Goal: Use online tool/utility: Utilize a website feature to perform a specific function

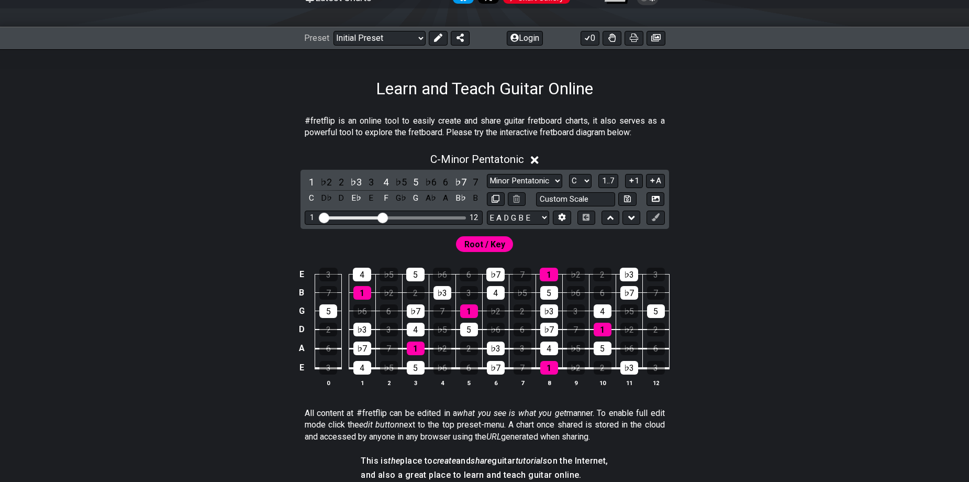
scroll to position [157, 0]
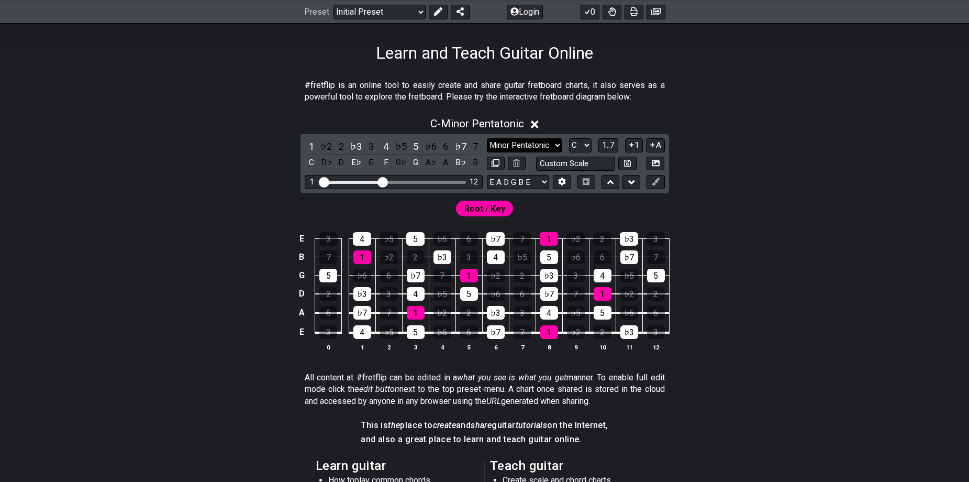
click at [527, 147] on select "Minor Pentatonic Click to edit Minor Pentatonic Major Pentatonic Minor Blues Ma…" at bounding box center [524, 145] width 75 height 14
select select "Minor / Aeolian"
click at [487, 138] on select "Minor Pentatonic Click to edit Minor Pentatonic Major Pentatonic Minor Blues Ma…" at bounding box center [524, 145] width 75 height 14
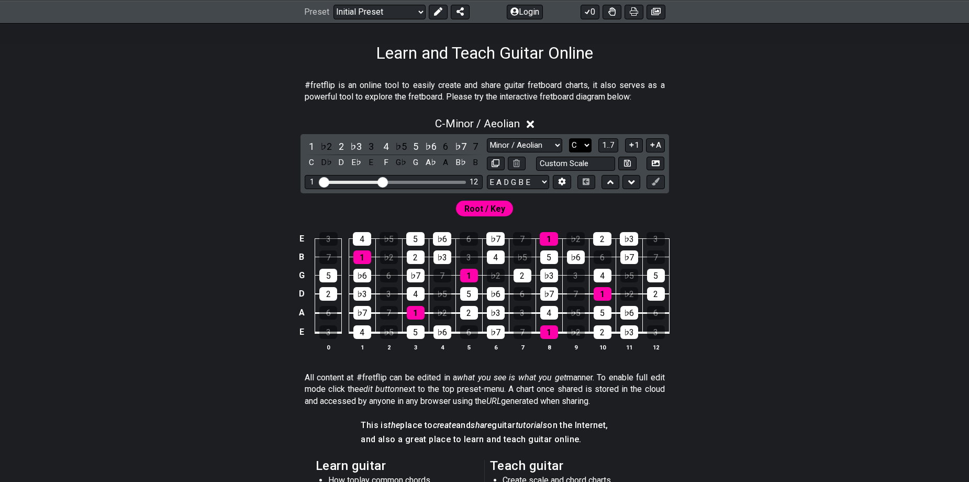
drag, startPoint x: 579, startPoint y: 138, endPoint x: 580, endPoint y: 143, distance: 5.3
click at [580, 143] on select "A♭ A A♯ B♭ B C C♯ D♭ D D♯ E♭ E F F♯ G♭ G G♯" at bounding box center [580, 145] width 23 height 14
select select "E"
click at [569, 138] on select "A♭ A A♯ B♭ B C C♯ D♭ D D♯ E♭ E F F♯ G♭ G G♯" at bounding box center [580, 145] width 23 height 14
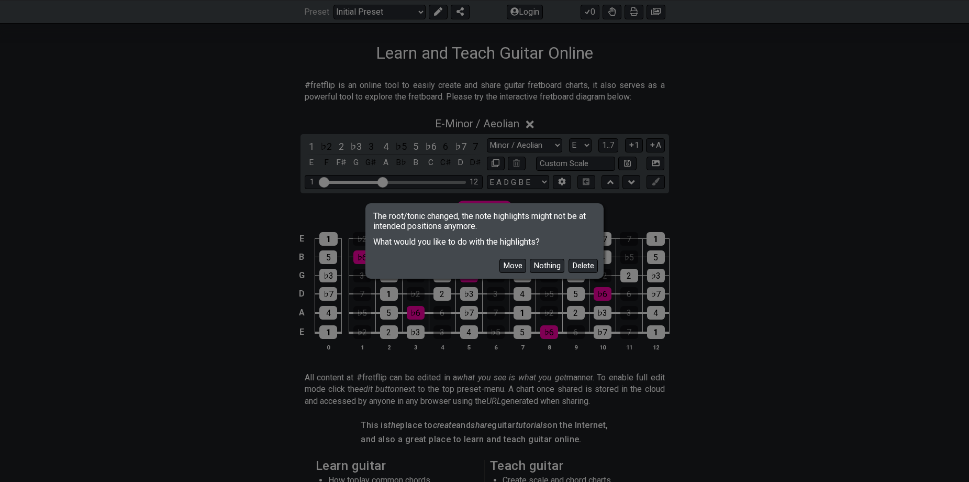
click at [506, 263] on button "Move" at bounding box center [512, 266] width 27 height 14
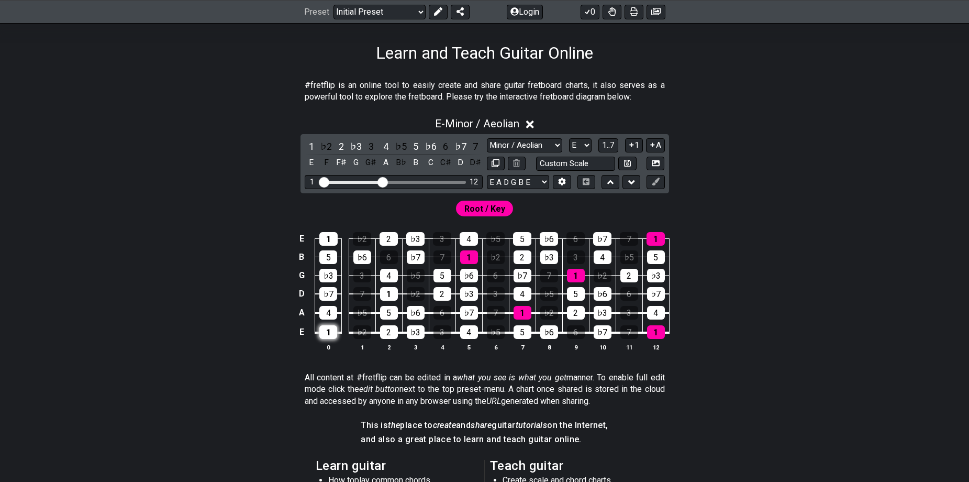
click at [327, 328] on div "1" at bounding box center [328, 332] width 18 height 14
click at [331, 332] on div "1" at bounding box center [328, 332] width 18 height 14
click at [327, 328] on div "1" at bounding box center [328, 332] width 18 height 14
click at [365, 339] on div "♭2" at bounding box center [362, 332] width 18 height 14
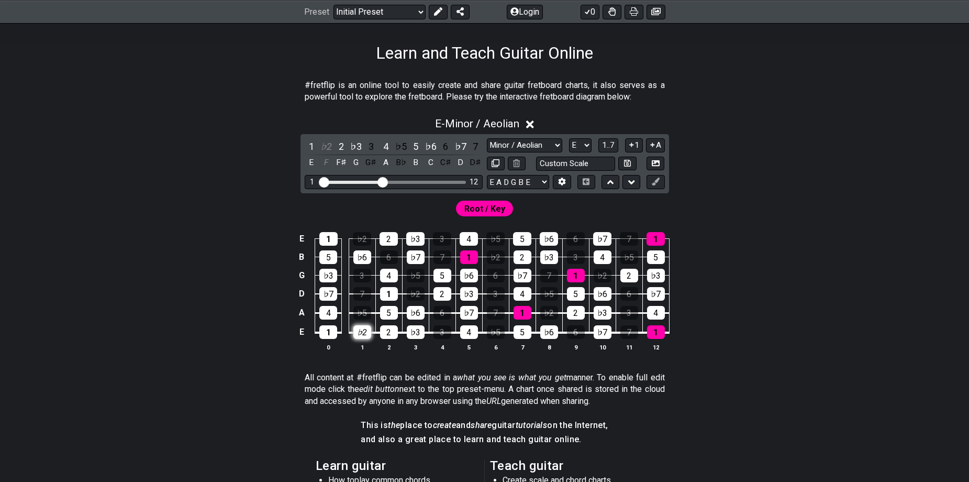
click at [365, 337] on div "♭2" at bounding box center [362, 332] width 18 height 14
click at [493, 211] on span "Root / Key" at bounding box center [484, 208] width 41 height 15
drag, startPoint x: 485, startPoint y: 210, endPoint x: 496, endPoint y: 210, distance: 11.0
click at [496, 210] on span "Root / Key" at bounding box center [484, 208] width 41 height 15
drag, startPoint x: 383, startPoint y: 181, endPoint x: 426, endPoint y: 188, distance: 43.5
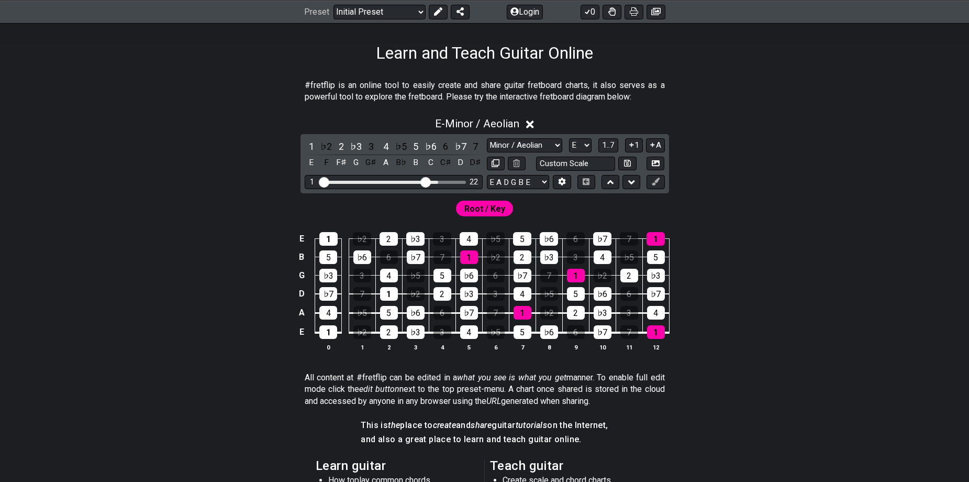
click at [426, 181] on input "Visible fret range" at bounding box center [393, 181] width 149 height 0
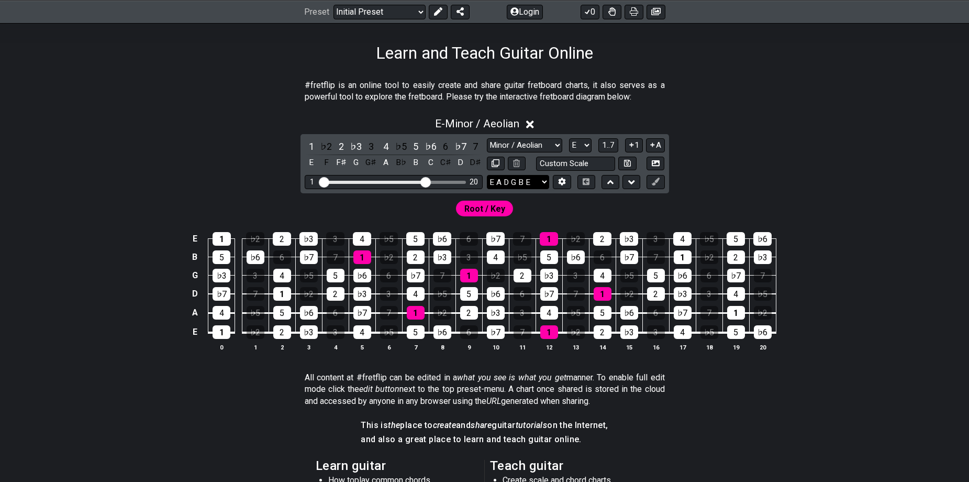
click at [535, 177] on select "E A D G B E E A D G B E E A D G B E B E A D F♯ B A D G C E A D A D G B E E♭ A♭ …" at bounding box center [518, 182] width 62 height 14
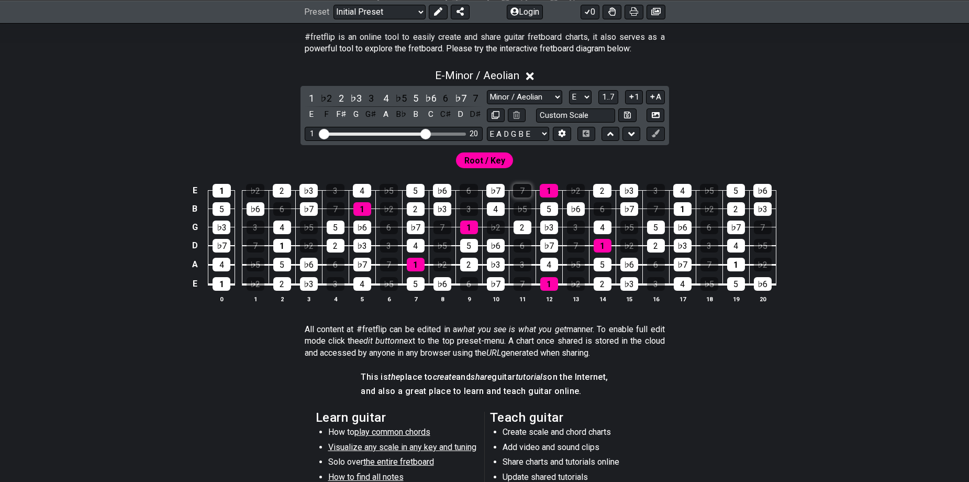
scroll to position [209, 0]
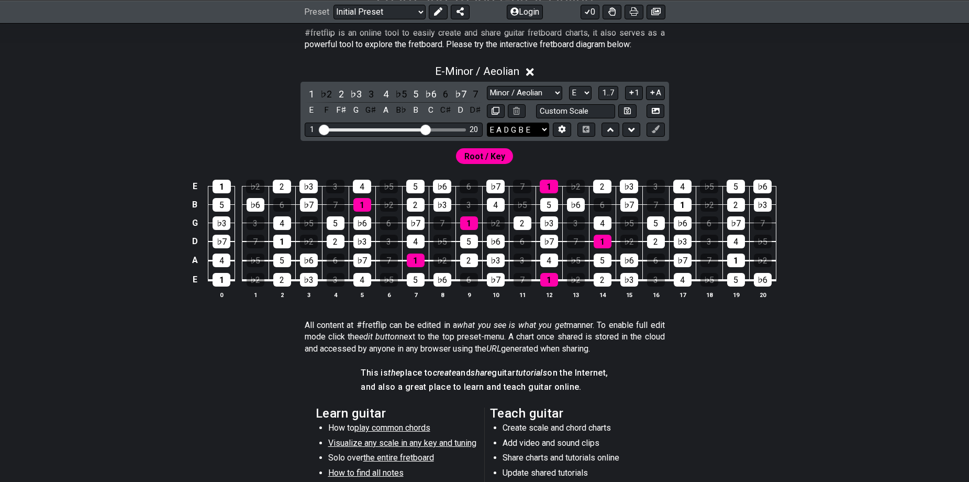
click at [535, 133] on select "E A D G B E E A D G B E E A D G B E B E A D F♯ B A D G C E A D A D G B E E♭ A♭ …" at bounding box center [518, 129] width 62 height 14
click at [562, 128] on icon at bounding box center [561, 130] width 7 height 8
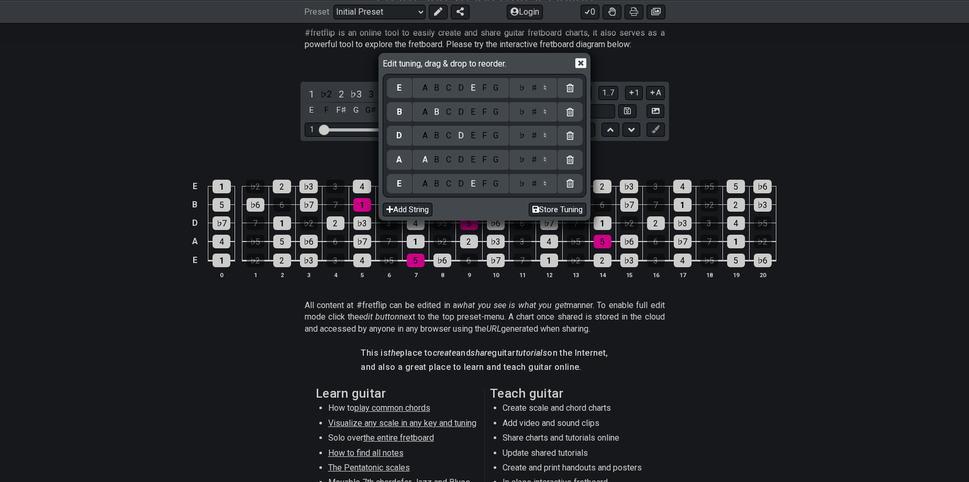
click at [562, 129] on div at bounding box center [569, 136] width 25 height 20
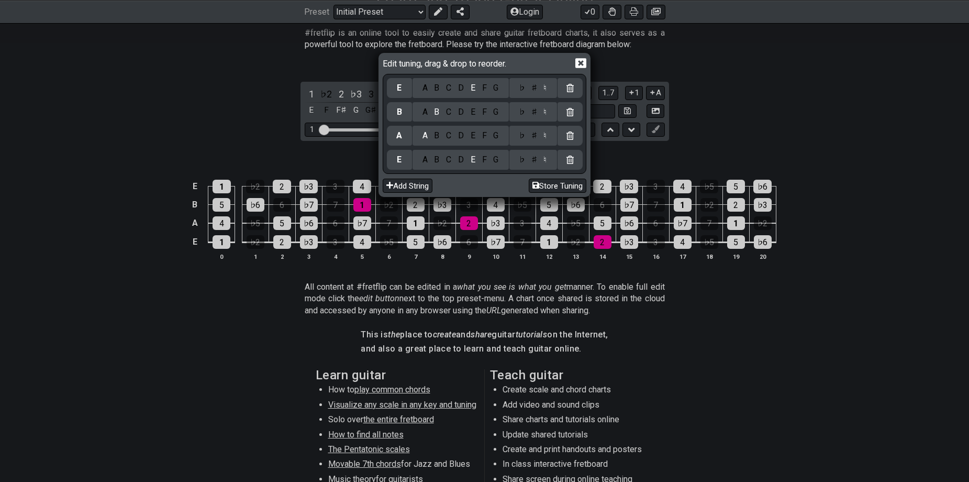
click at [562, 129] on div at bounding box center [569, 136] width 25 height 20
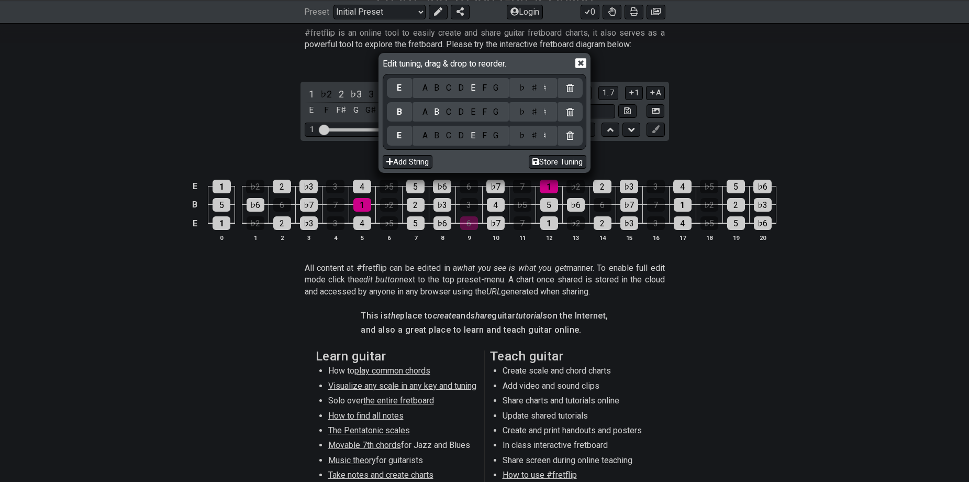
click at [562, 129] on div at bounding box center [569, 136] width 25 height 20
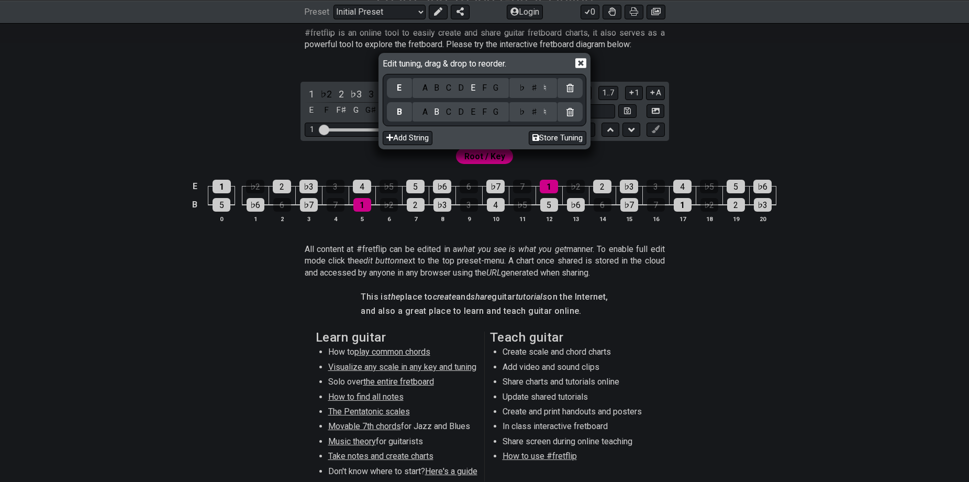
click at [568, 114] on icon at bounding box center [569, 112] width 7 height 8
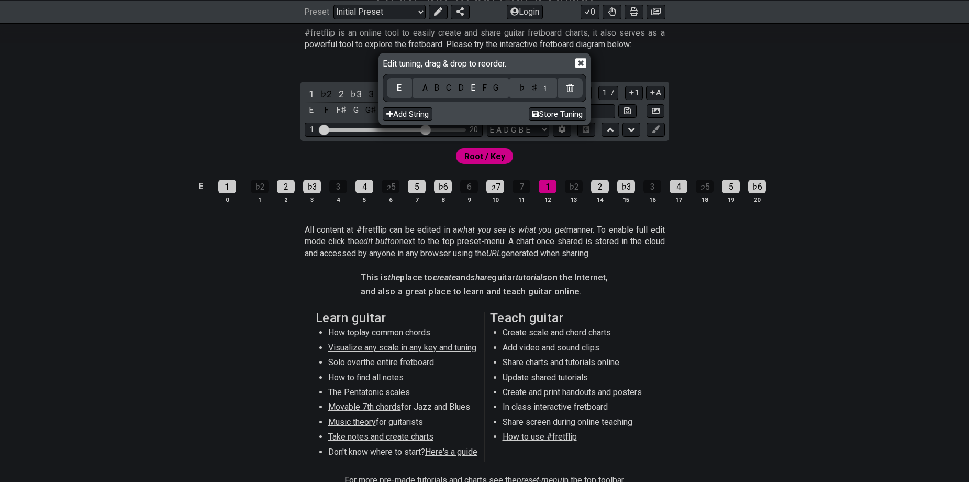
click at [578, 64] on icon at bounding box center [580, 63] width 11 height 11
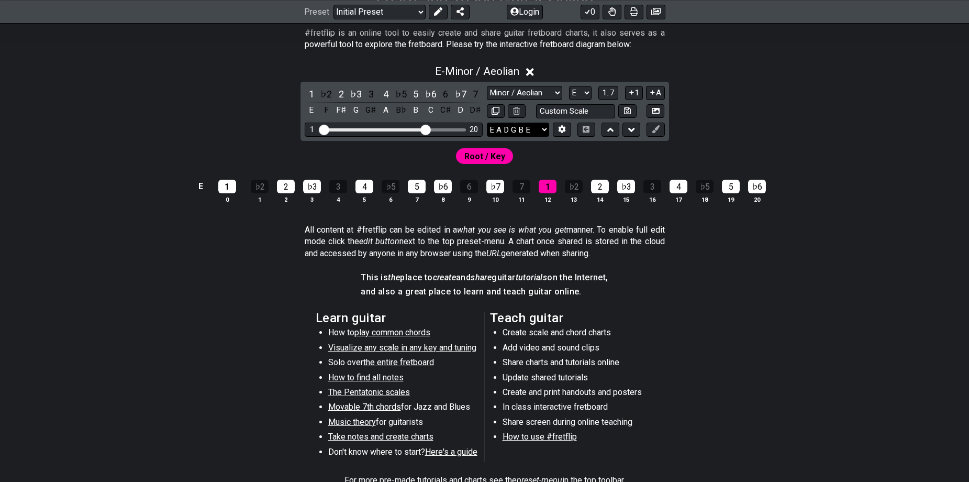
click at [538, 129] on select "E A D G B E E A D G B E E A D G B E B E A D F♯ B A D G C E A D A D G B E E♭ A♭ …" at bounding box center [518, 129] width 62 height 14
click at [487, 122] on select "E A D G B E E A D G B E E A D G B E B E A D F♯ B A D G C E A D A D G B E E♭ A♭ …" at bounding box center [518, 129] width 62 height 14
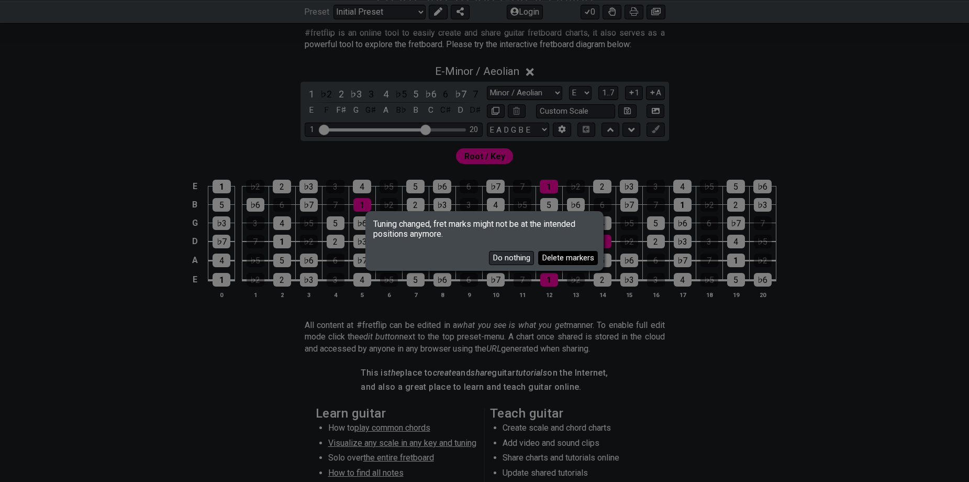
click at [551, 256] on button "Delete markers" at bounding box center [568, 258] width 60 height 14
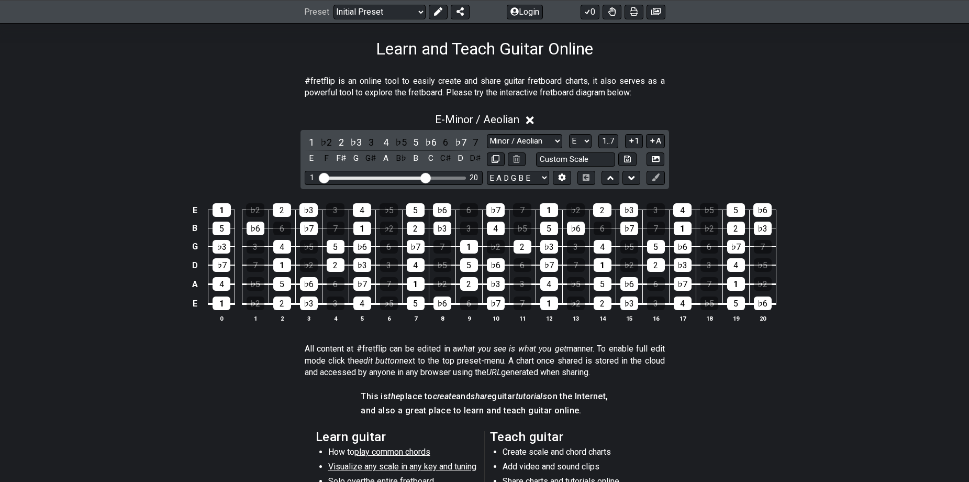
scroll to position [157, 0]
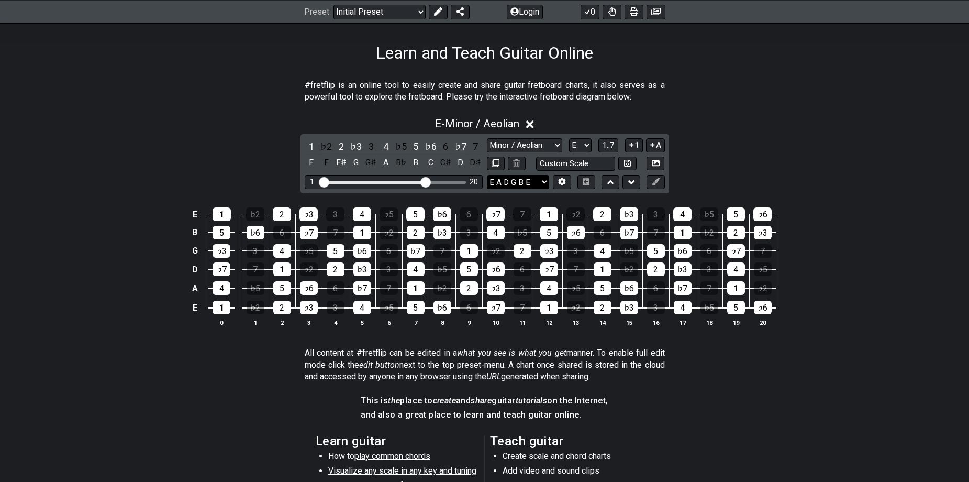
click at [541, 180] on select "E A D G B E E A D G B E E A D G B E B E A D F♯ B A D G C E A D A D G B E E♭ A♭ …" at bounding box center [518, 182] width 62 height 14
click at [531, 183] on select "E A D G B E E A D G B E E A D G B E B E A D F♯ B A D G C E A D A D G B E E♭ A♭ …" at bounding box center [518, 182] width 62 height 14
click at [562, 181] on icon at bounding box center [562, 181] width 8 height 8
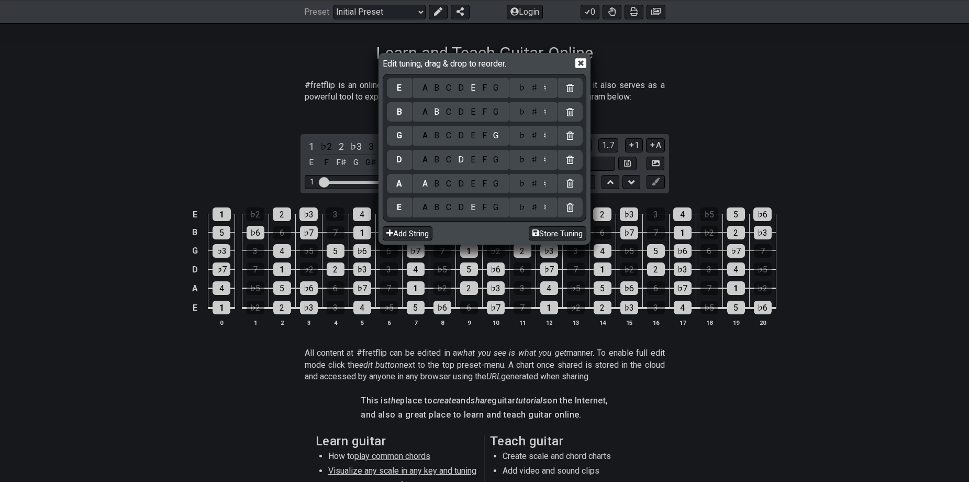
click at [394, 94] on div "E" at bounding box center [399, 88] width 25 height 20
drag, startPoint x: 399, startPoint y: 91, endPoint x: 400, endPoint y: 97, distance: 6.0
click at [400, 97] on div "E A B C D E F G ♭ ♯ ♮ B A B C D E F G ♭ ♯ ♮ G A B C D E F G ♭ ♯ ♮ D A B C D E F…" at bounding box center [485, 147] width 196 height 143
click at [574, 62] on div "Edit tuning, drag & drop to reorder." at bounding box center [485, 64] width 204 height 18
click at [578, 66] on icon at bounding box center [580, 63] width 11 height 10
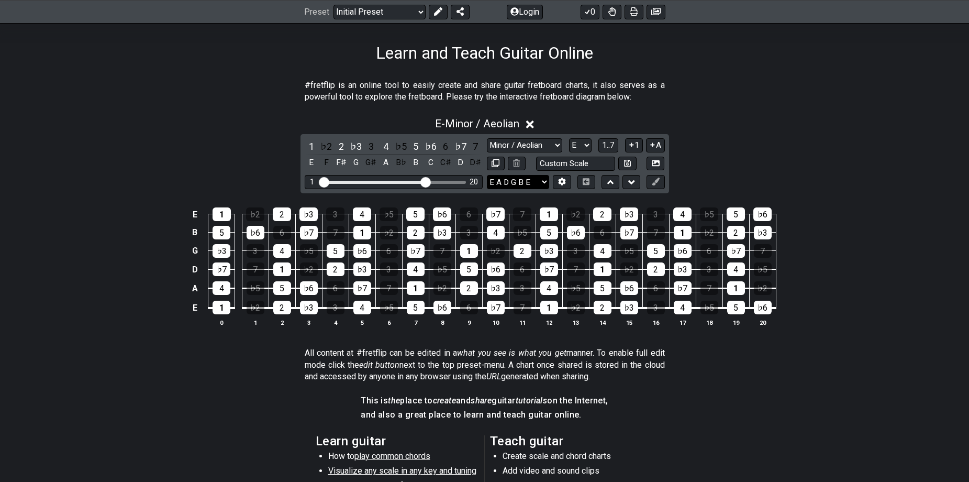
click at [523, 184] on select "E A D G B E E A D G B E E A D G B E B E A D F♯ B A D G C E A D A D G B E E♭ A♭ …" at bounding box center [518, 182] width 62 height 14
select select "D G C F A D"
click at [487, 175] on select "E A D G B E E A D G B E E A D G B E B E A D F♯ B A D G C E A D A D G B E E♭ A♭ …" at bounding box center [518, 182] width 62 height 14
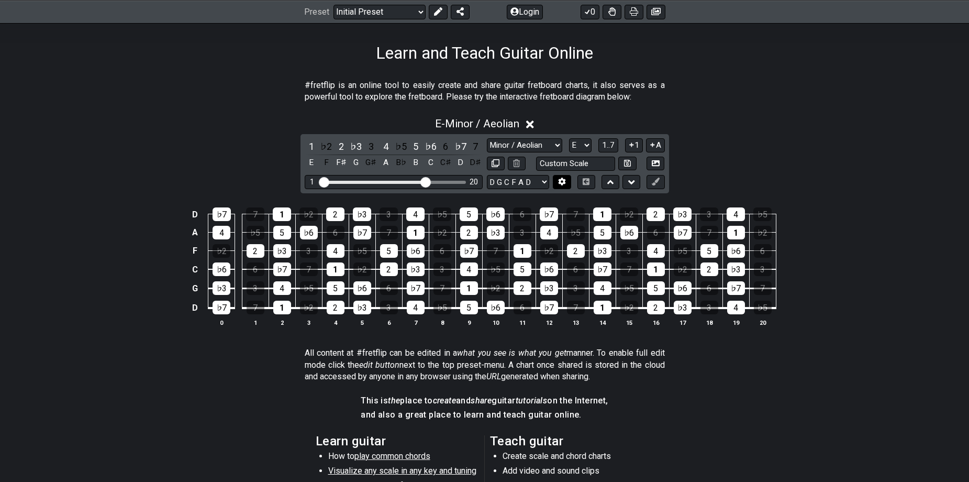
click at [561, 179] on icon at bounding box center [562, 181] width 8 height 8
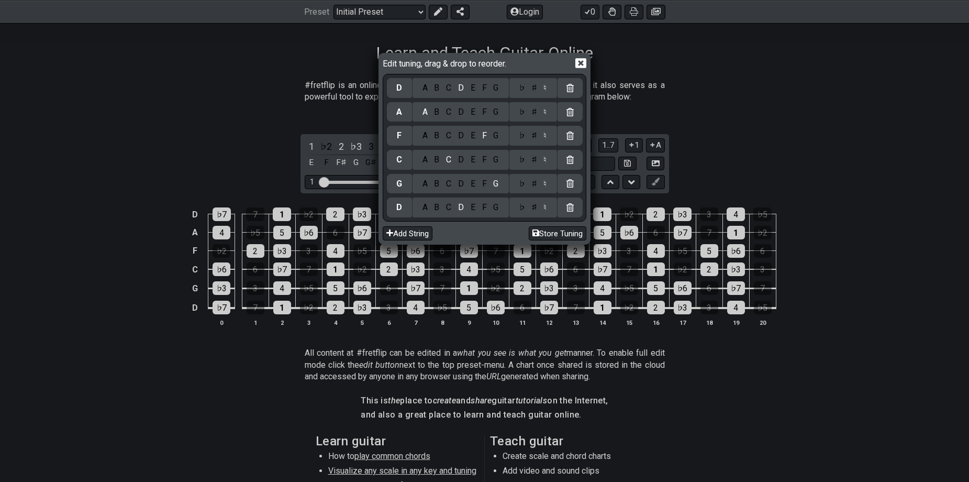
click at [576, 211] on div at bounding box center [569, 207] width 25 height 20
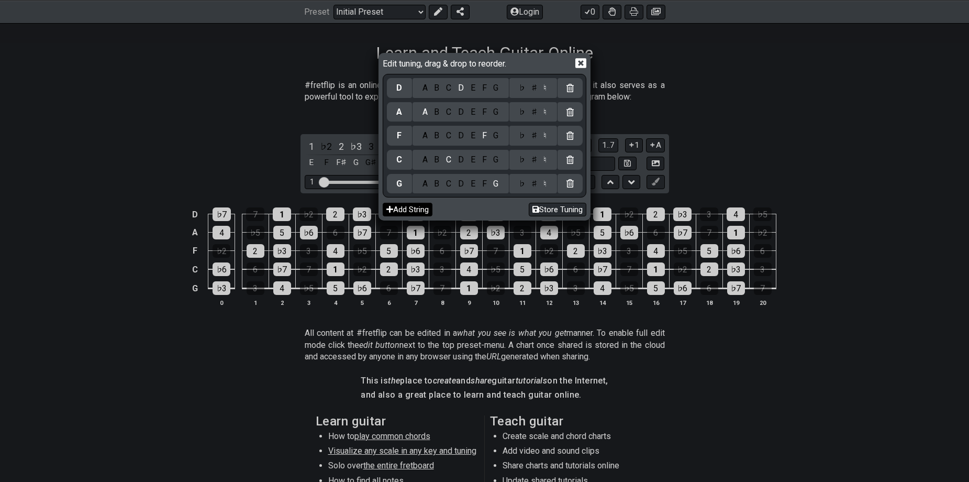
click at [408, 212] on button "Add String" at bounding box center [408, 210] width 50 height 14
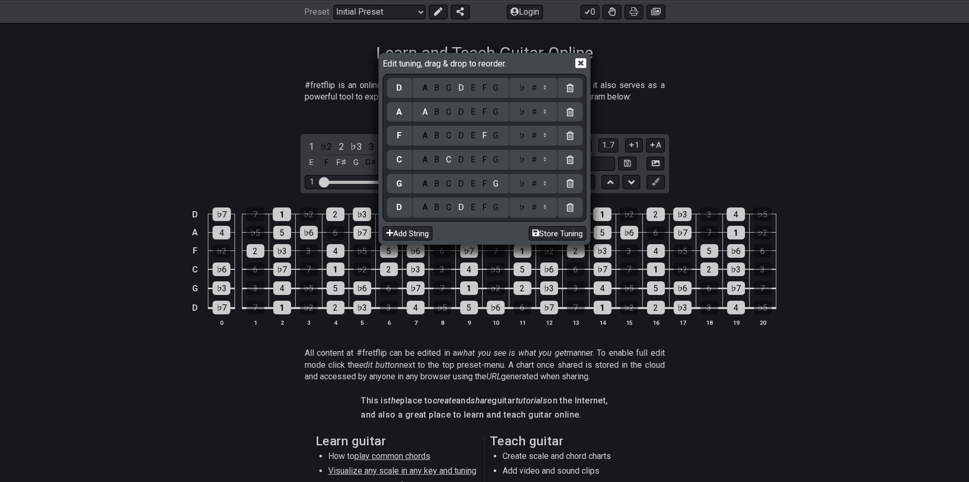
click at [405, 213] on div "D" at bounding box center [399, 207] width 25 height 20
click at [403, 213] on div "D" at bounding box center [399, 207] width 25 height 20
click at [454, 212] on div "C" at bounding box center [449, 208] width 12 height 12
click at [409, 233] on button "Add String" at bounding box center [408, 233] width 50 height 14
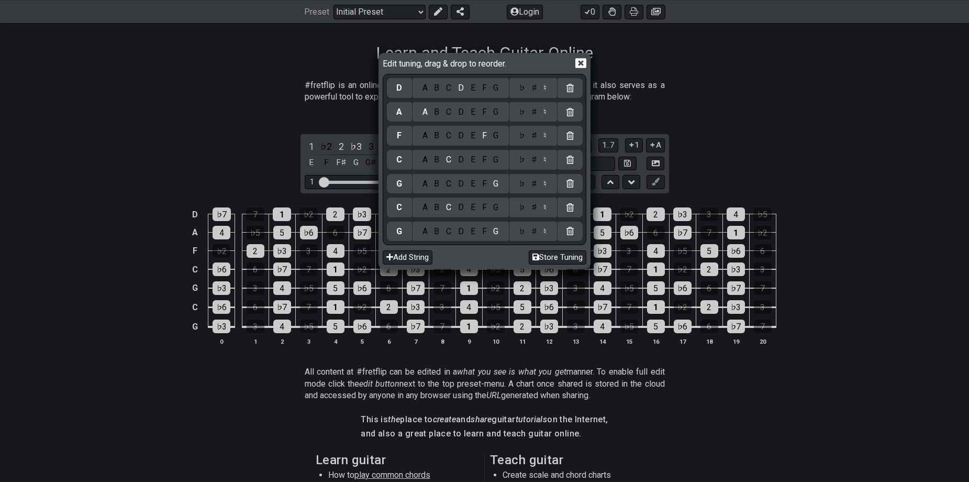
click at [581, 63] on icon at bounding box center [580, 63] width 11 height 11
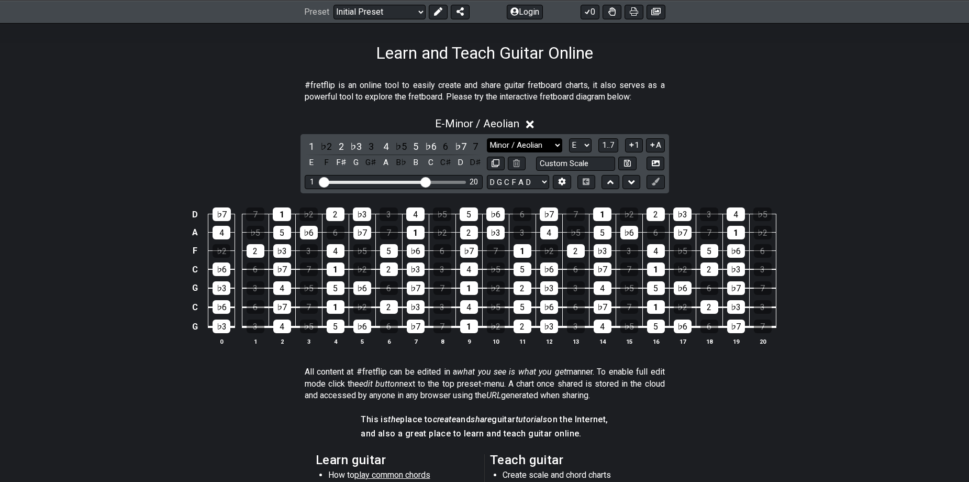
click at [545, 148] on select "Minor Pentatonic Click to edit Minor Pentatonic Major Pentatonic Minor Blues Ma…" at bounding box center [524, 145] width 75 height 14
drag, startPoint x: 545, startPoint y: 148, endPoint x: 564, endPoint y: 147, distance: 18.3
click at [545, 148] on select "Minor Pentatonic Click to edit Minor Pentatonic Major Pentatonic Minor Blues Ma…" at bounding box center [524, 145] width 75 height 14
click at [576, 143] on select "A♭ A A♯ B♭ B C C♯ D♭ D D♯ E♭ E F F♯ G♭ G G♯" at bounding box center [580, 145] width 23 height 14
select select "C"
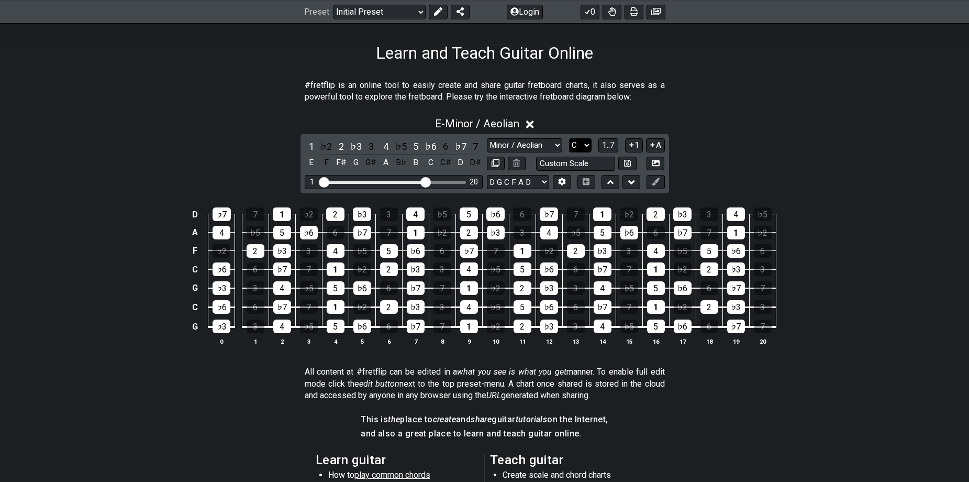
click at [569, 138] on select "A♭ A A♯ B♭ B C C♯ D♭ D D♯ E♭ E F F♯ G♭ G G♯" at bounding box center [580, 145] width 23 height 14
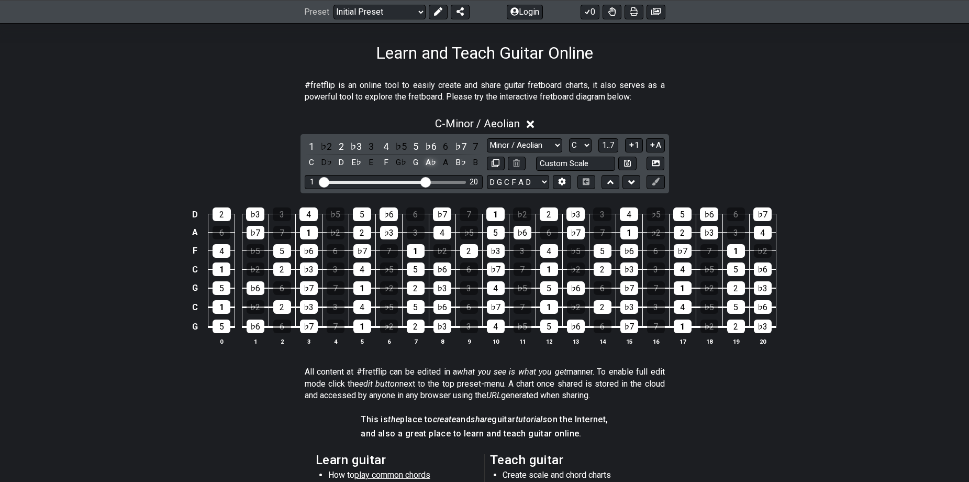
click at [430, 164] on div "A♭" at bounding box center [431, 162] width 14 height 14
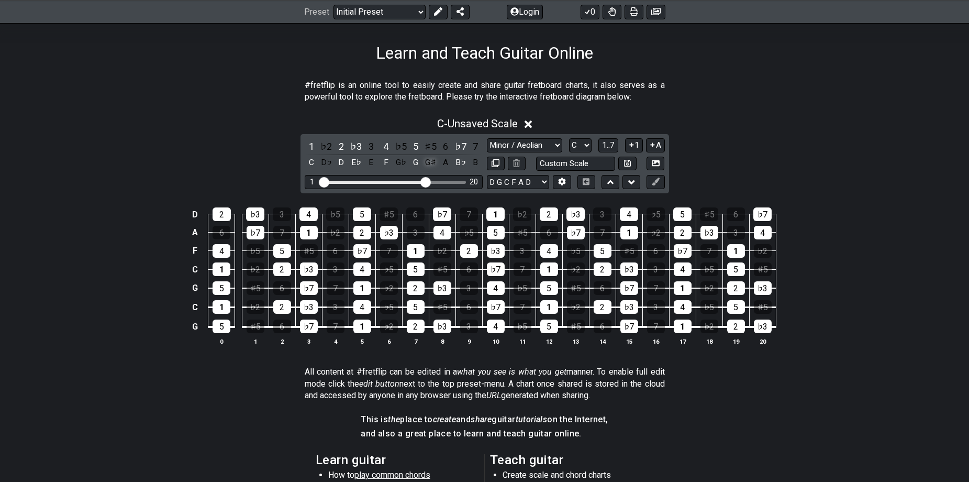
click at [433, 162] on div "G♯" at bounding box center [431, 162] width 14 height 14
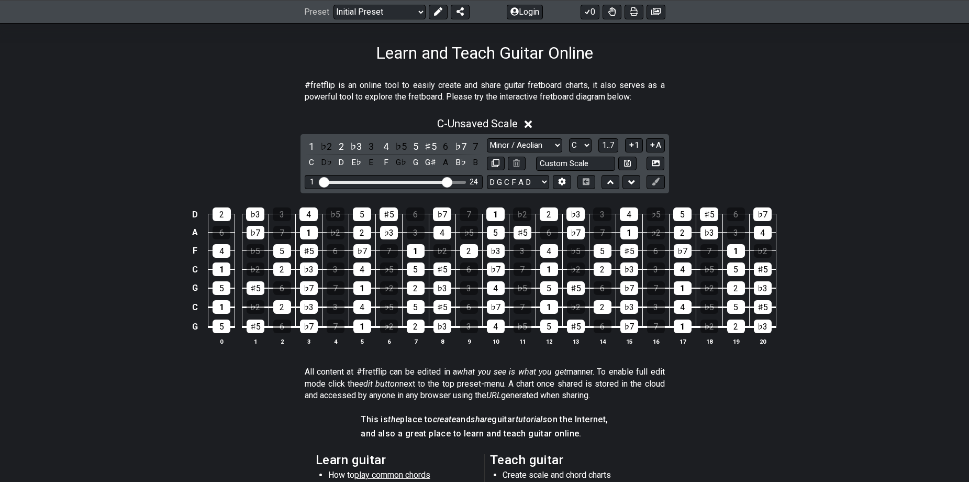
drag, startPoint x: 427, startPoint y: 179, endPoint x: 449, endPoint y: 188, distance: 23.2
click at [449, 181] on input "Visible fret range" at bounding box center [393, 181] width 149 height 0
